Goal: Use online tool/utility: Utilize a website feature to perform a specific function

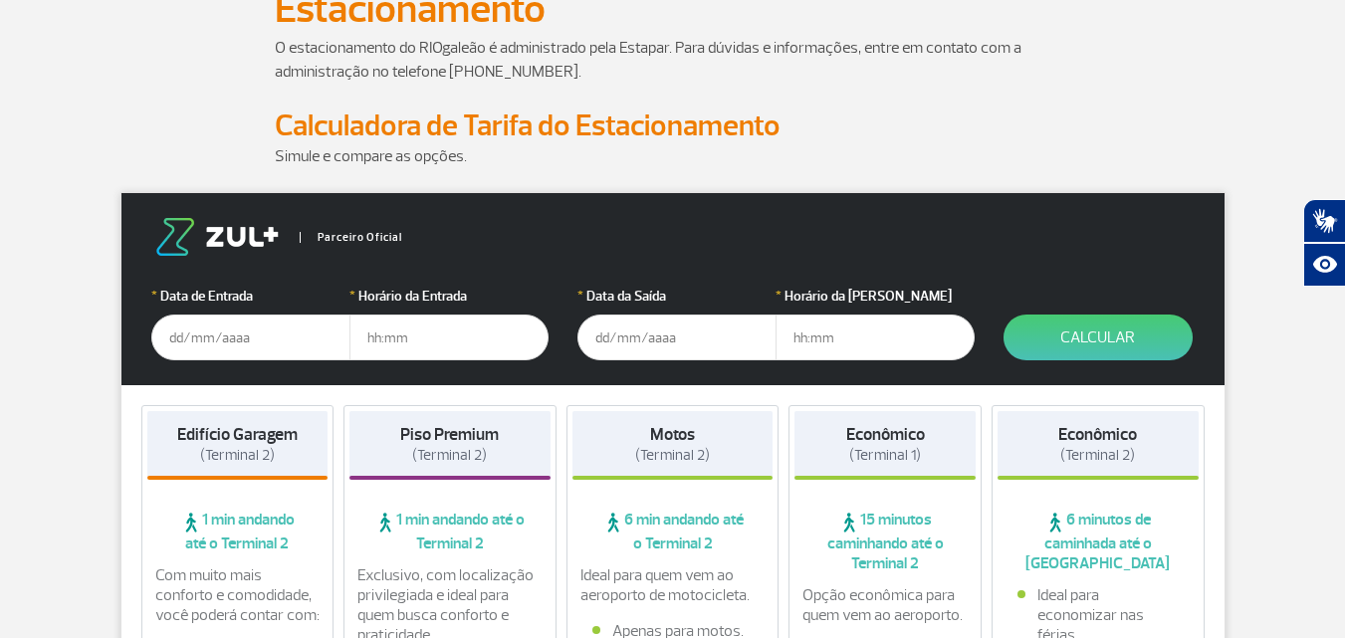
scroll to position [199, 0]
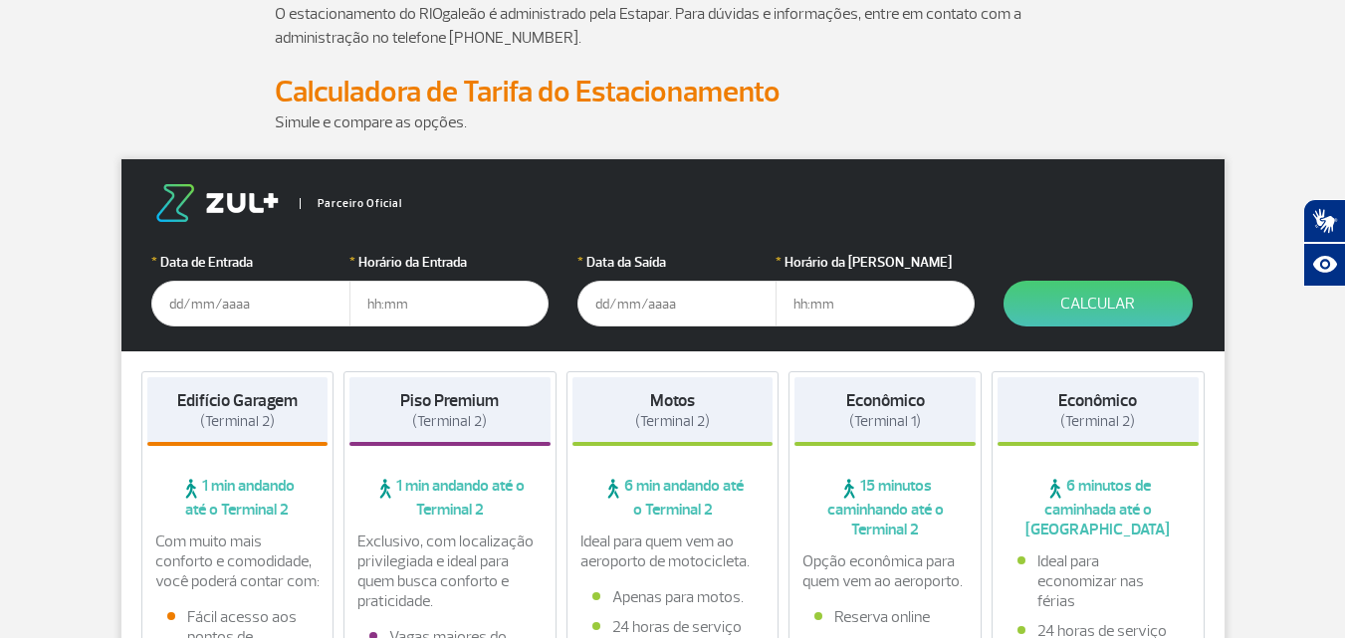
click at [281, 291] on input "text" at bounding box center [250, 304] width 199 height 46
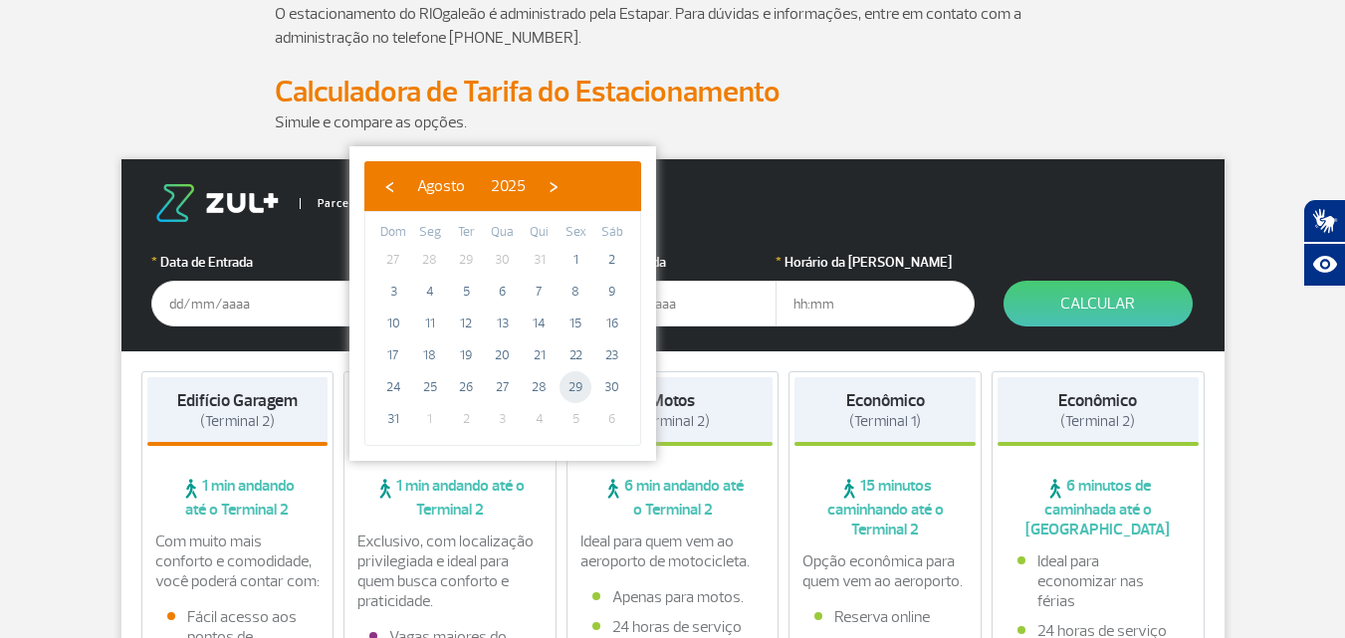
click at [577, 385] on span "29" at bounding box center [576, 387] width 32 height 32
type input "[DATE]"
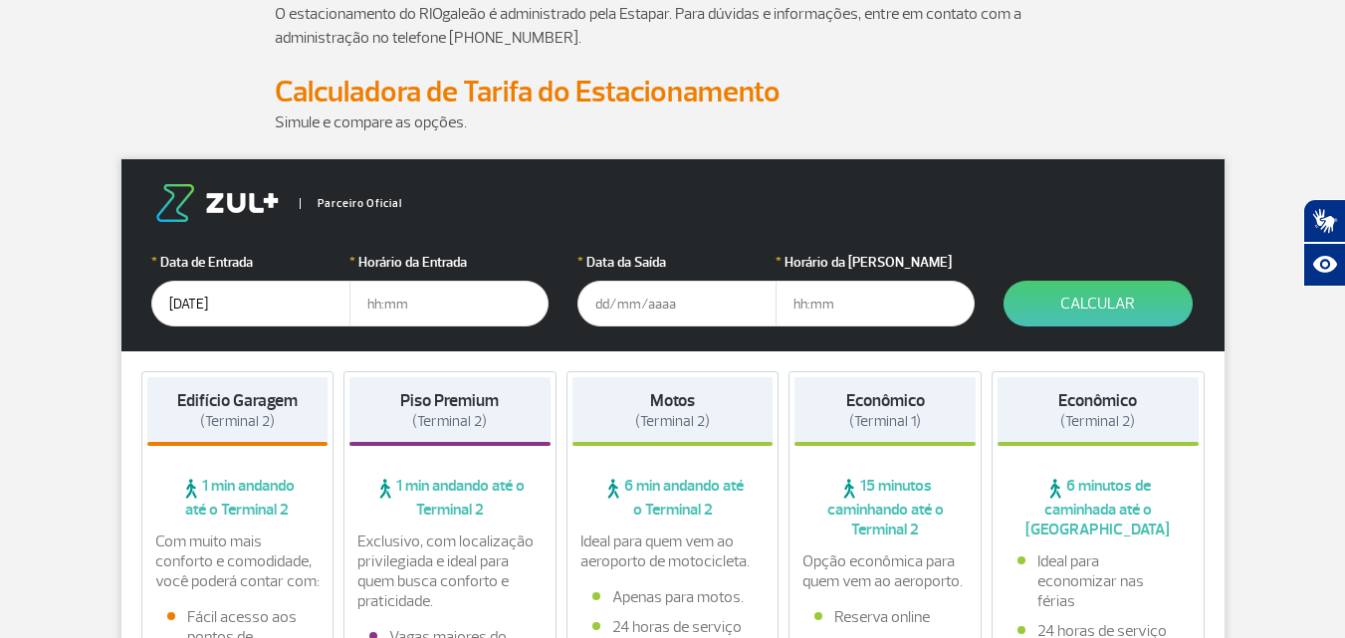
click at [430, 309] on input "text" at bounding box center [448, 304] width 199 height 46
type input "19:00"
click at [633, 294] on input "text" at bounding box center [676, 304] width 199 height 46
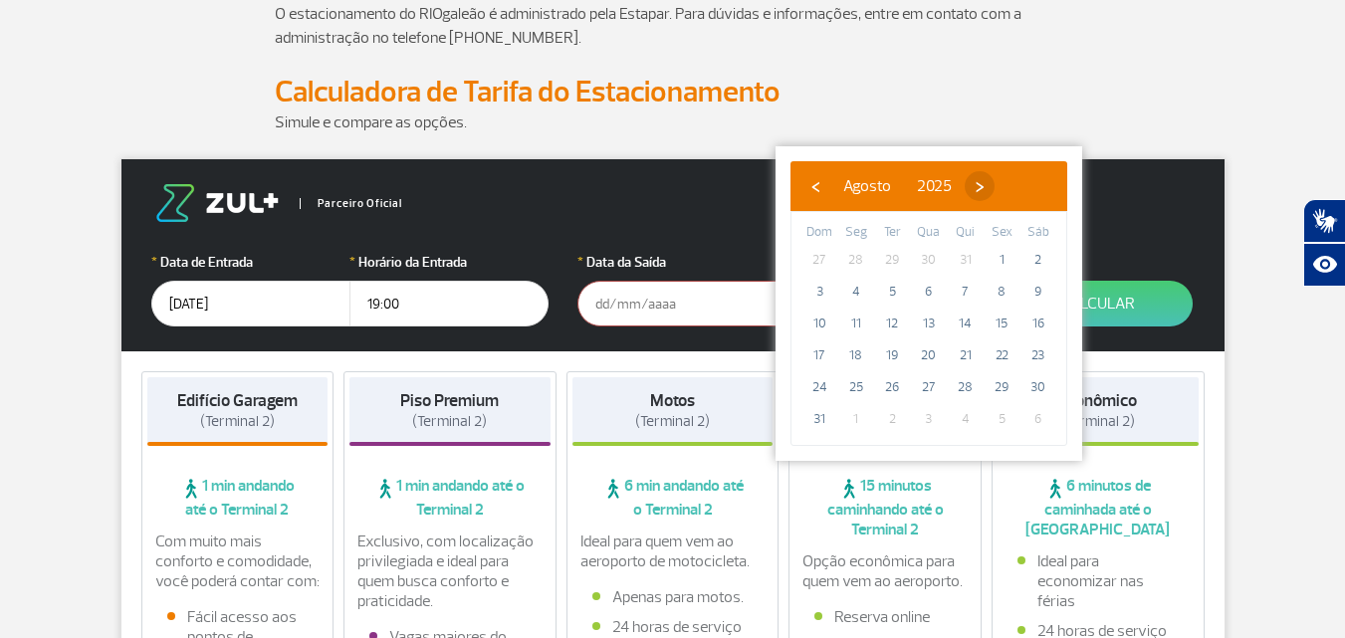
click at [995, 180] on span "›" at bounding box center [980, 186] width 30 height 30
click at [814, 189] on span "‹" at bounding box center [816, 186] width 30 height 30
click at [822, 410] on span "31" at bounding box center [820, 419] width 32 height 32
type input "[DATE]"
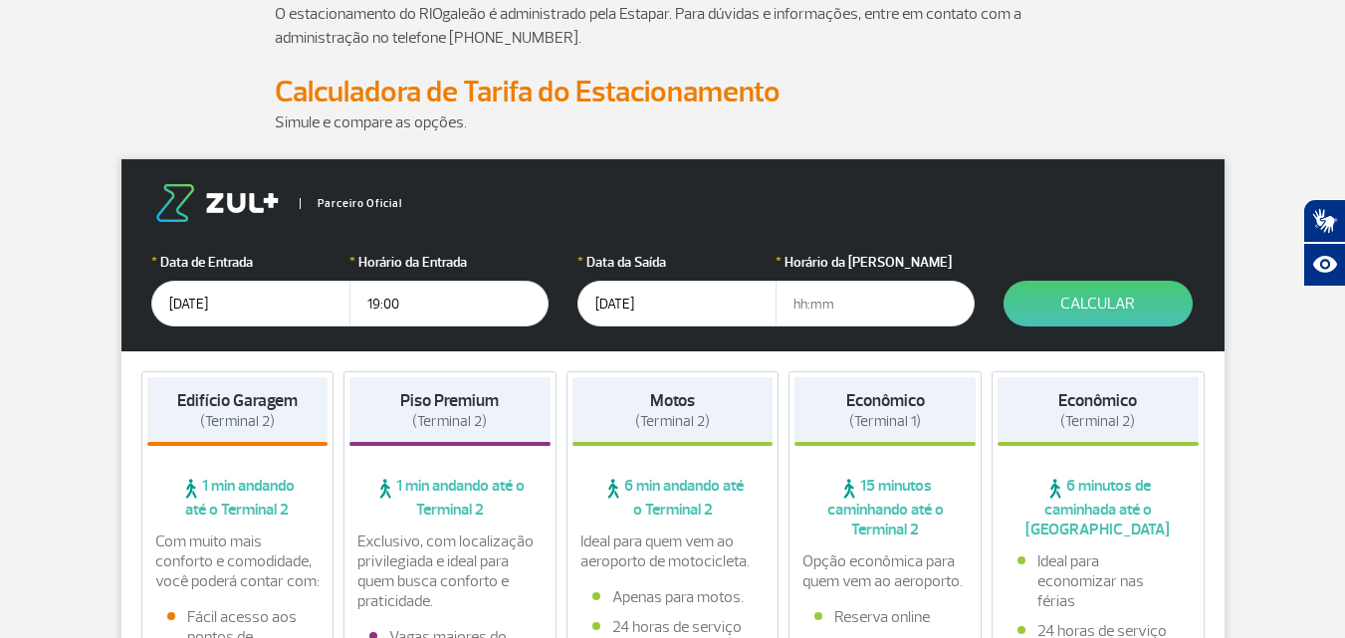
click at [852, 305] on input "text" at bounding box center [875, 304] width 199 height 46
type input "22:00"
click at [1051, 292] on button "Calcular" at bounding box center [1098, 304] width 189 height 46
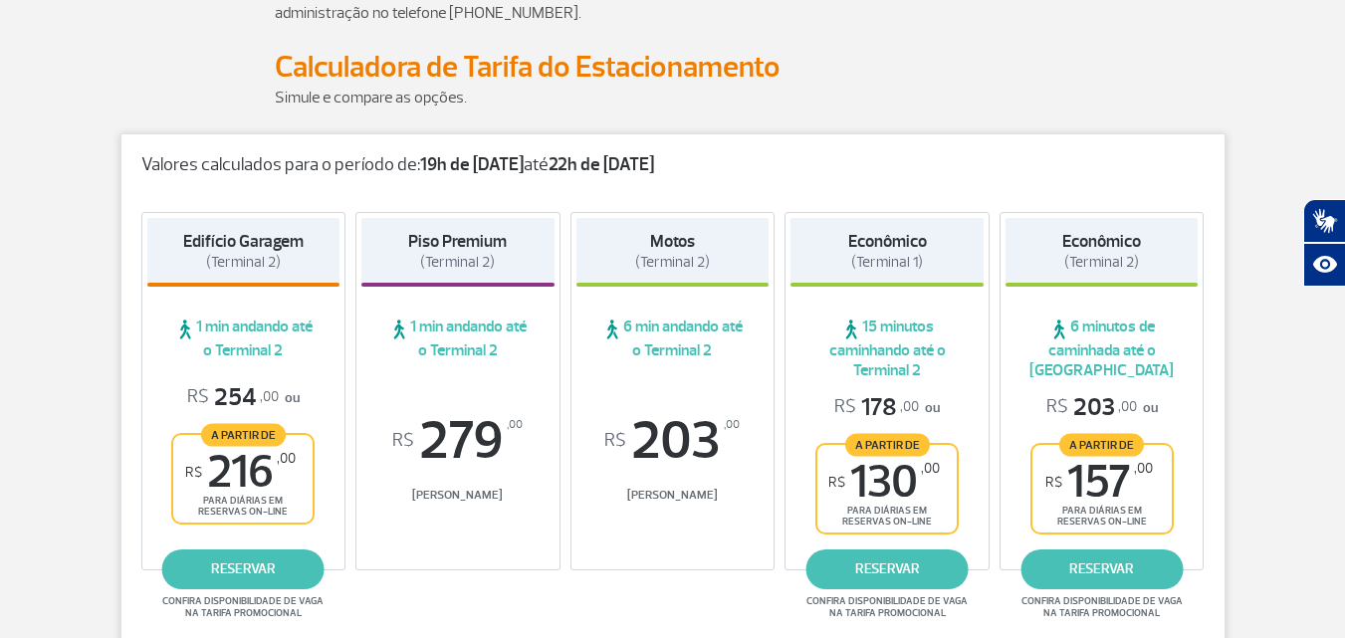
scroll to position [299, 0]
